Goal: Information Seeking & Learning: Understand process/instructions

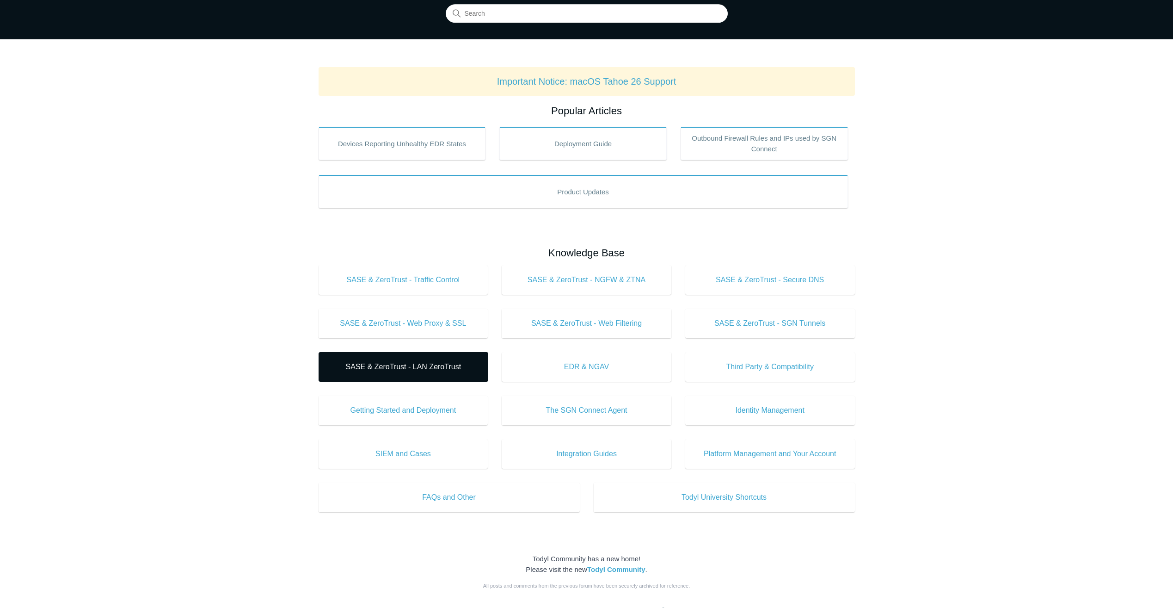
scroll to position [92, 0]
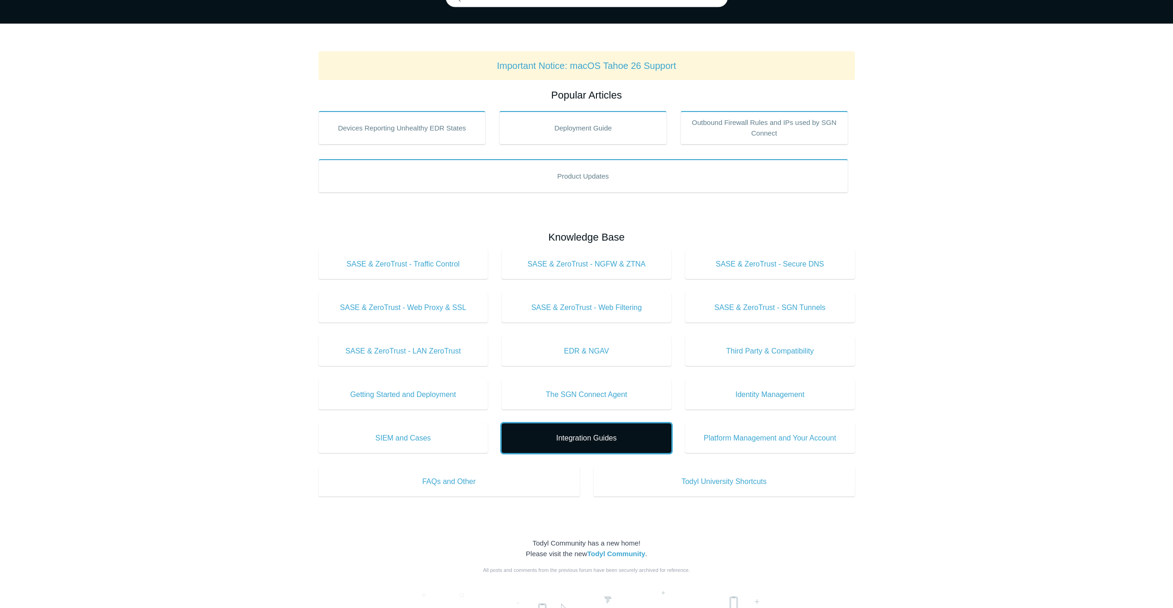
click at [603, 433] on span "Integration Guides" at bounding box center [587, 437] width 142 height 11
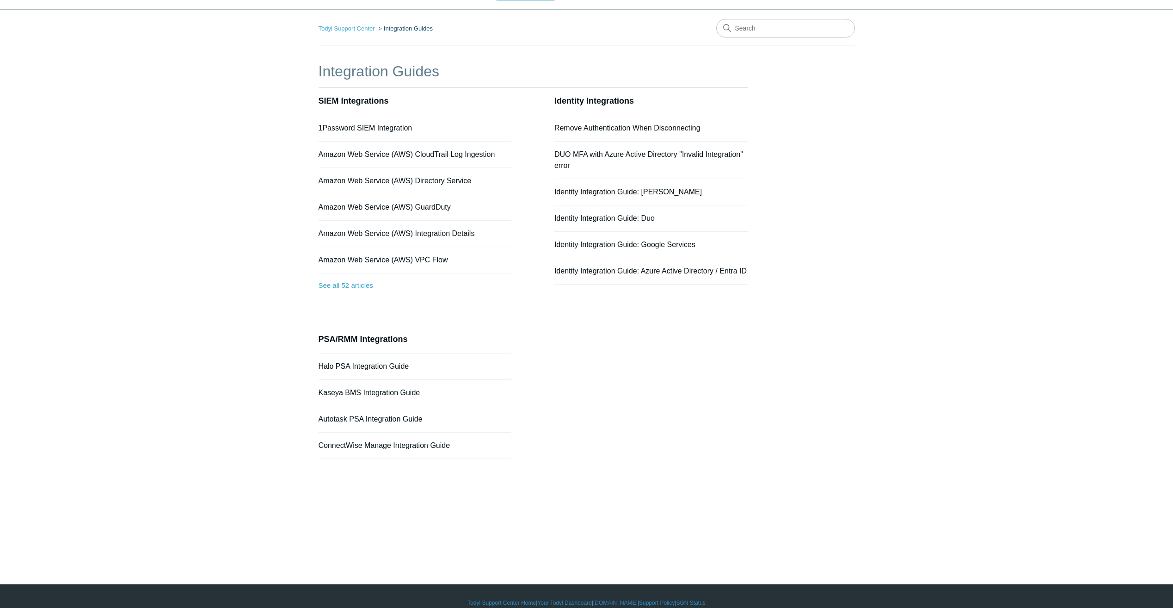
scroll to position [37, 0]
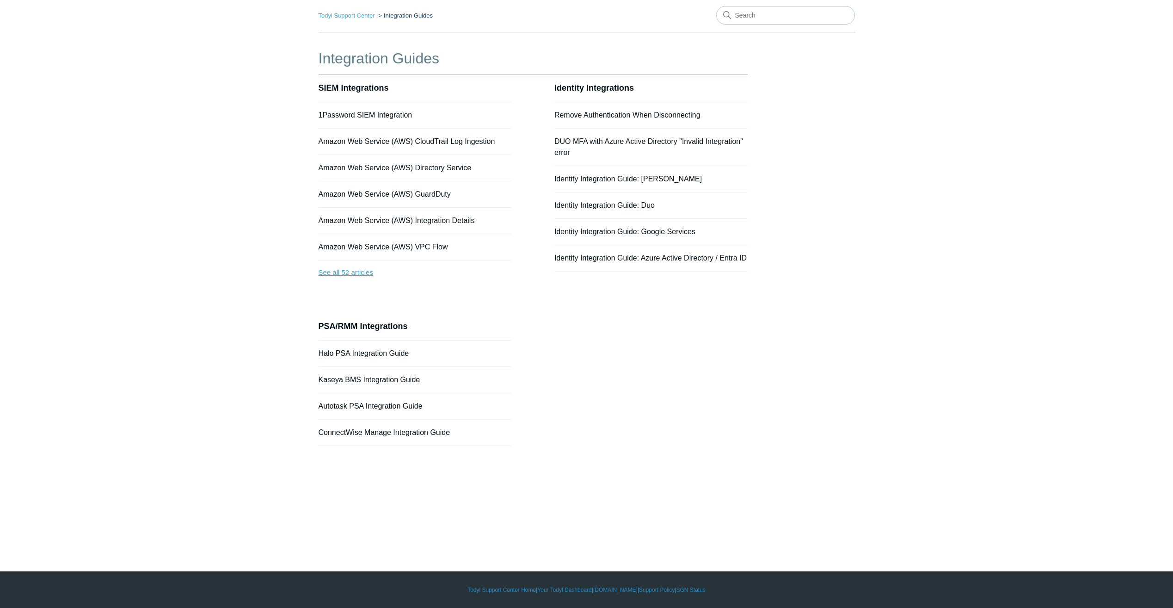
click at [365, 270] on link "See all 52 articles" at bounding box center [415, 272] width 193 height 25
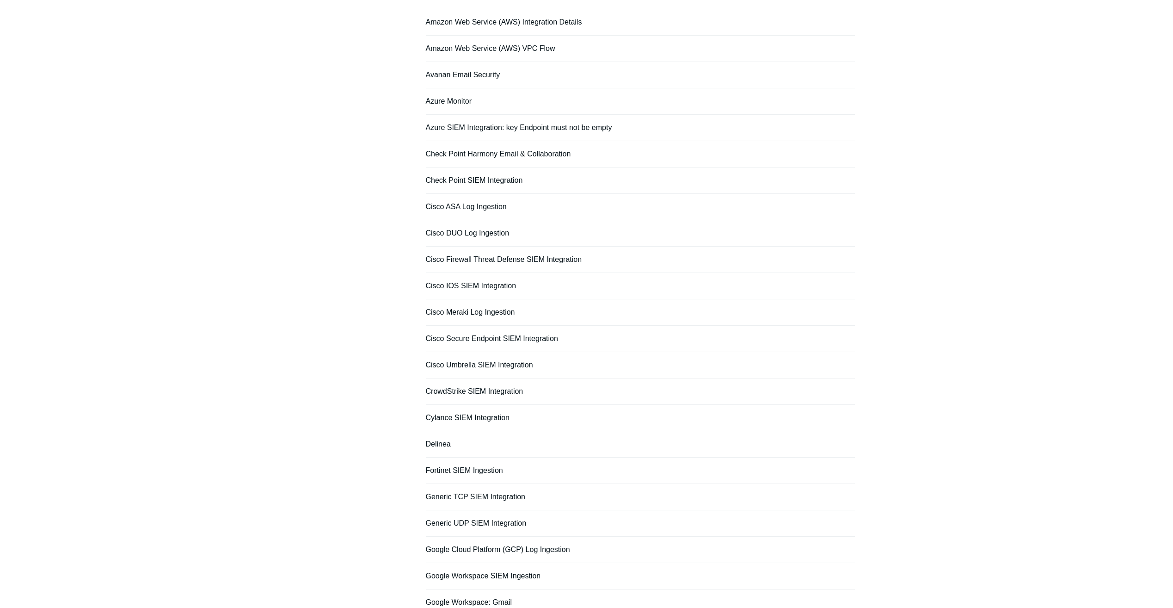
scroll to position [231, 0]
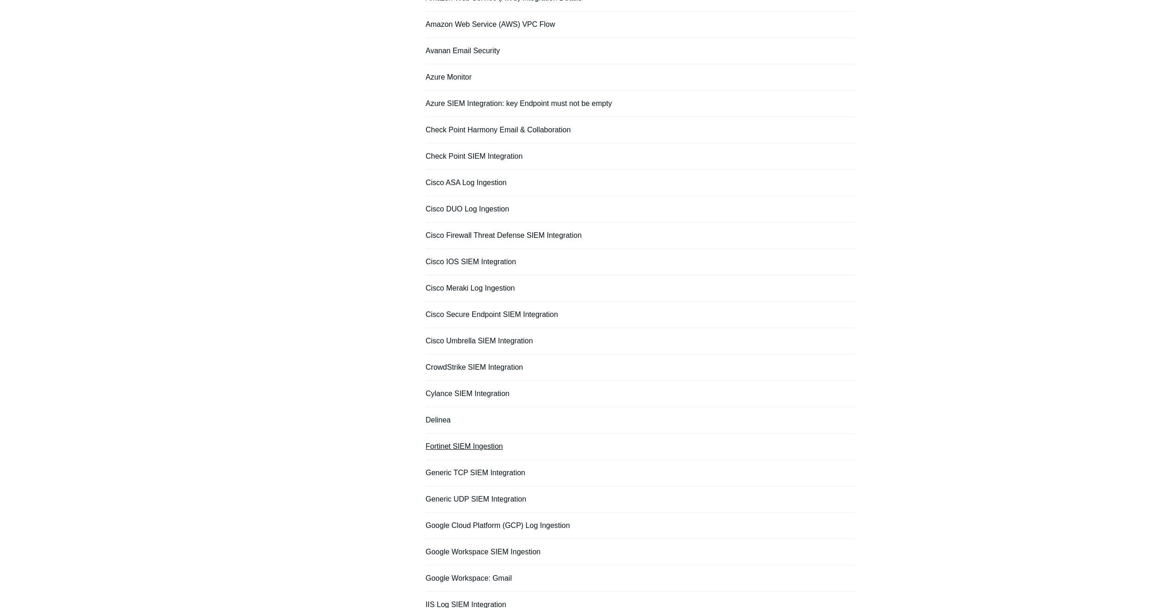
click at [463, 446] on link "Fortinet SIEM Ingestion" at bounding box center [464, 446] width 77 height 8
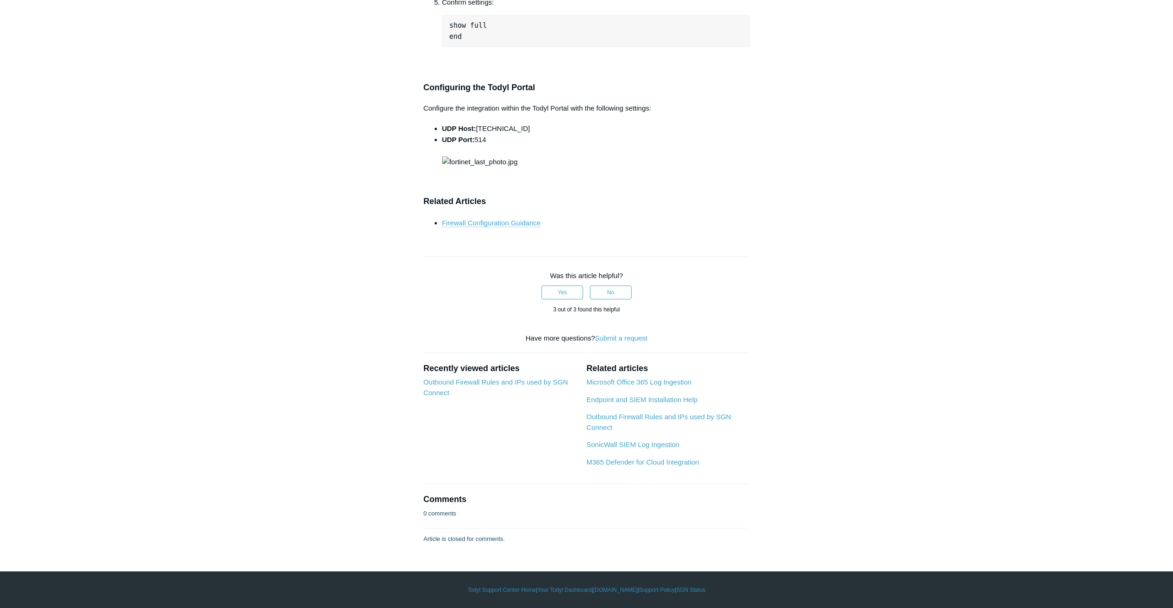
scroll to position [4370, 0]
click at [499, 225] on link "Firewall Configuration Guidance" at bounding box center [491, 223] width 98 height 8
